Goal: Task Accomplishment & Management: Manage account settings

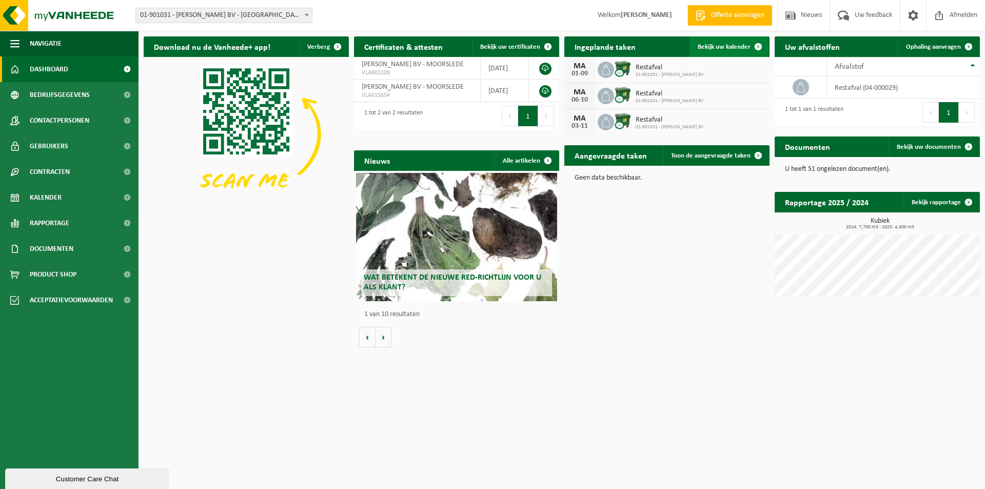
click at [724, 46] on span "Bekijk uw kalender" at bounding box center [724, 47] width 53 height 7
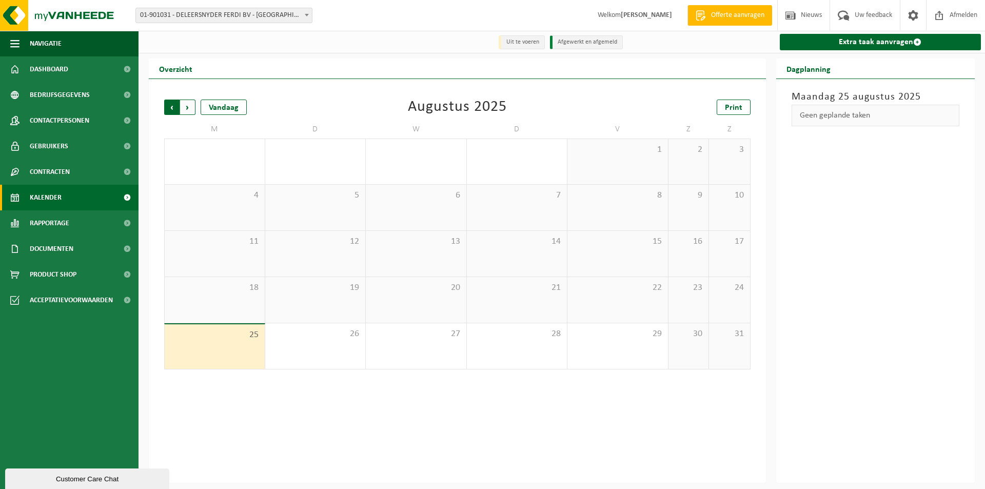
click at [190, 106] on span "Volgende" at bounding box center [187, 107] width 15 height 15
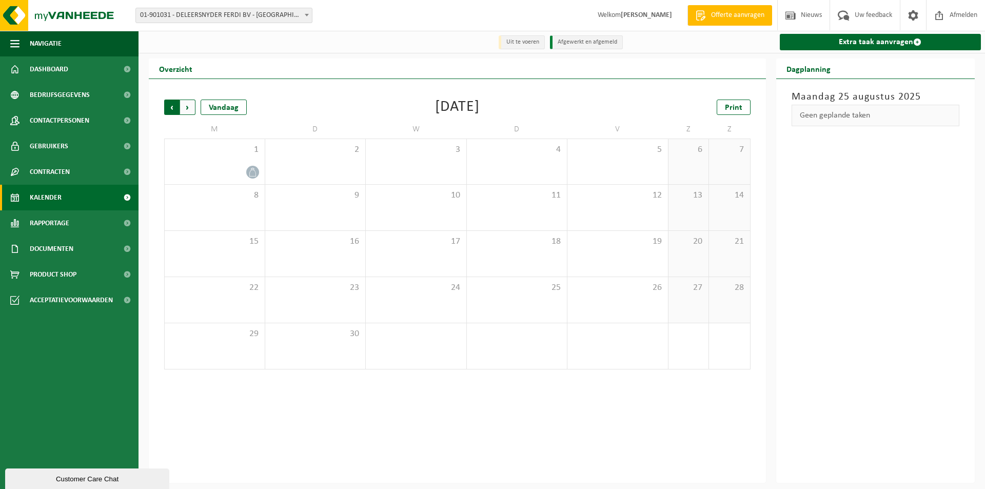
click at [186, 108] on span "Volgende" at bounding box center [187, 107] width 15 height 15
click at [249, 215] on icon at bounding box center [252, 218] width 9 height 9
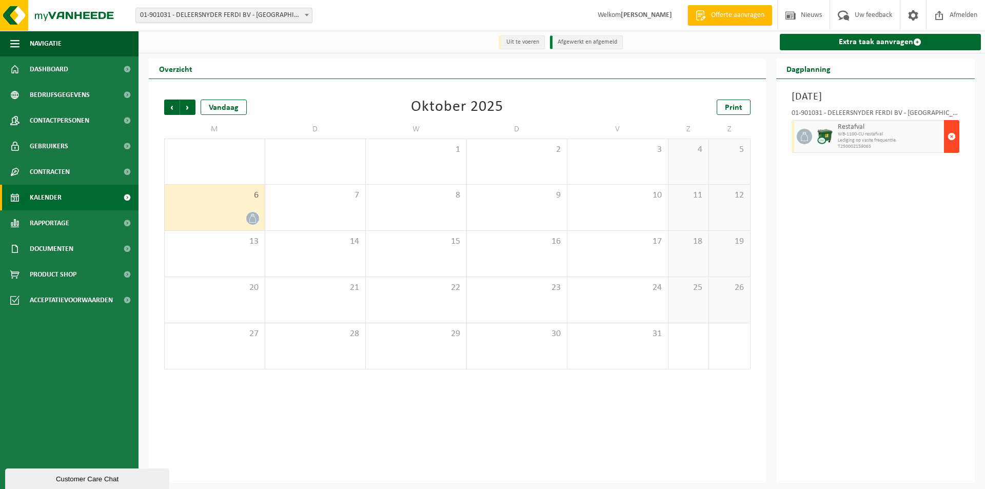
click at [952, 134] on span "button" at bounding box center [951, 136] width 8 height 21
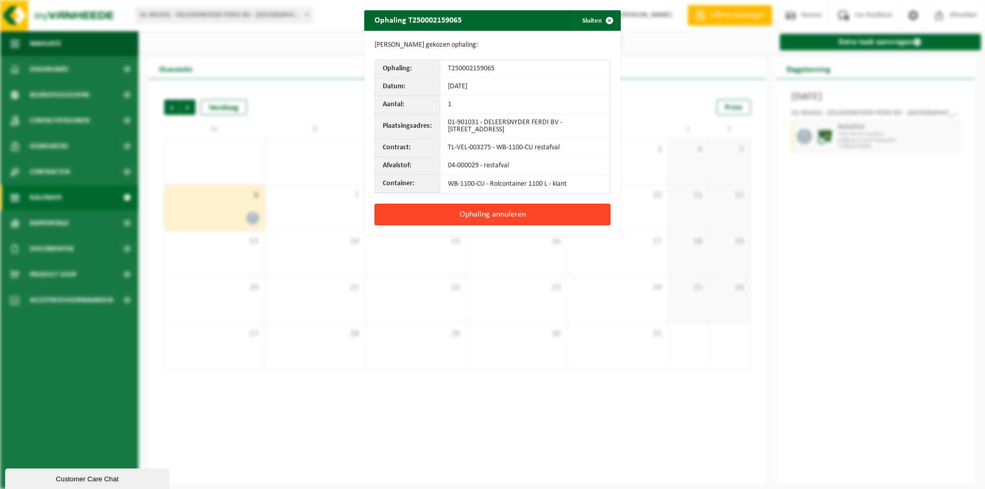
click at [492, 217] on button "Ophaling annuleren" at bounding box center [492, 215] width 236 height 22
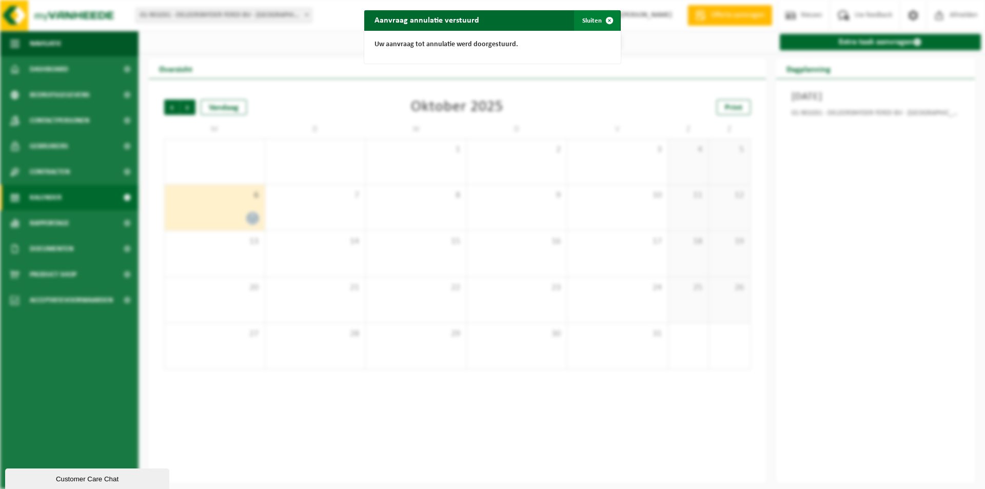
click at [605, 19] on span "button" at bounding box center [609, 20] width 21 height 21
